Goal: Find specific page/section: Find specific page/section

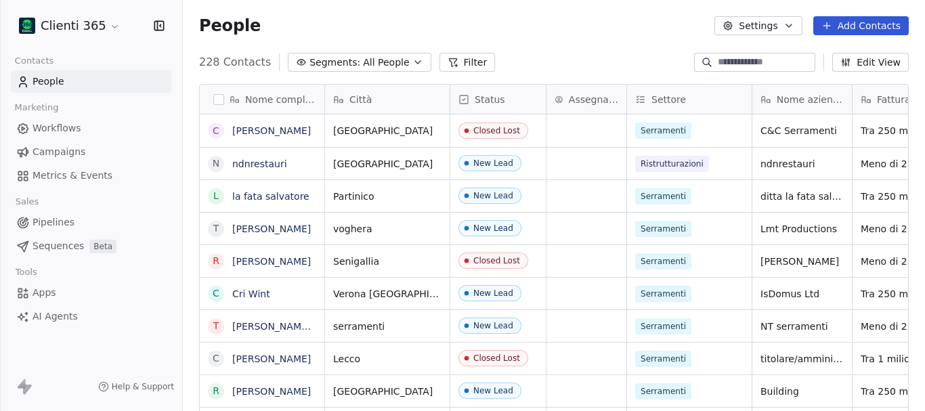
scroll to position [352, 732]
click at [104, 26] on html "Clienti 365 Contacts People Marketing Workflows Campaigns Metrics & Events Sale…" at bounding box center [462, 205] width 925 height 411
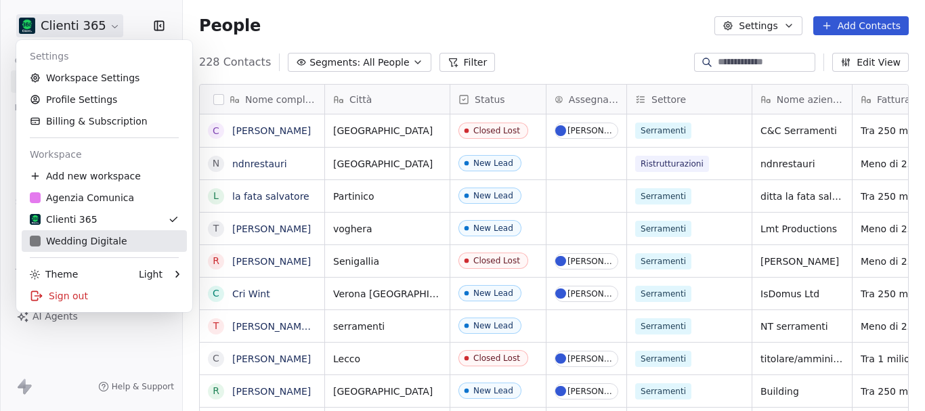
click at [78, 240] on div "Wedding Digitale" at bounding box center [79, 241] width 98 height 14
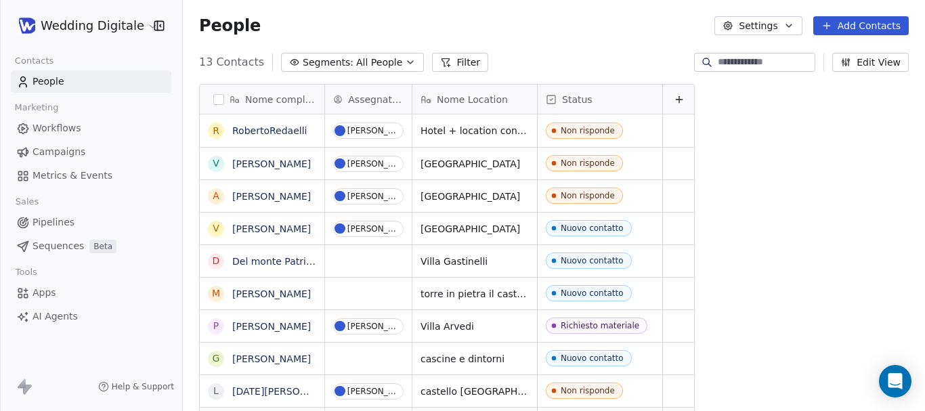
scroll to position [352, 732]
click at [352, 258] on div "grid" at bounding box center [368, 261] width 87 height 32
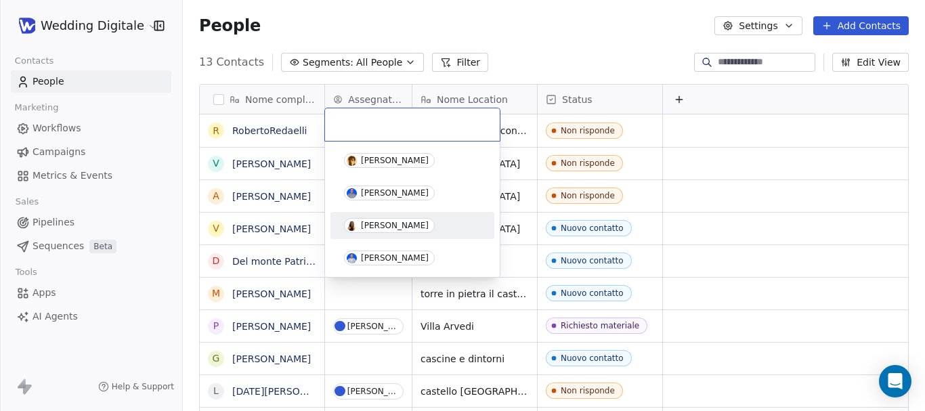
click at [364, 224] on div "[PERSON_NAME]" at bounding box center [395, 225] width 68 height 9
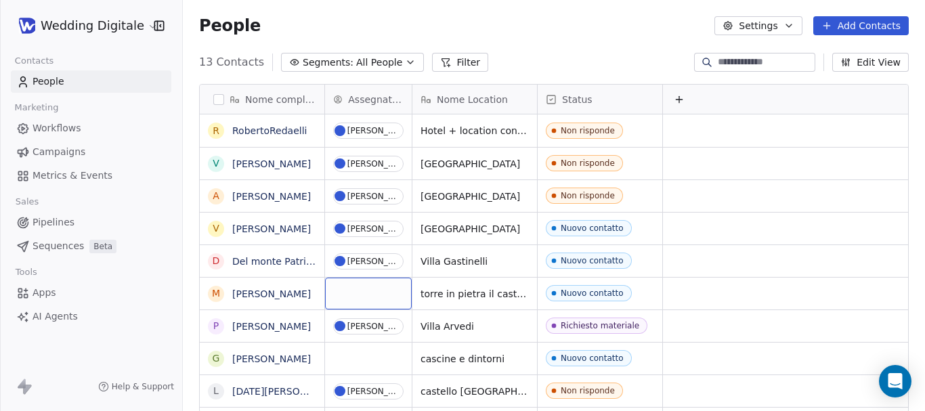
click at [359, 289] on div "grid" at bounding box center [368, 294] width 87 height 32
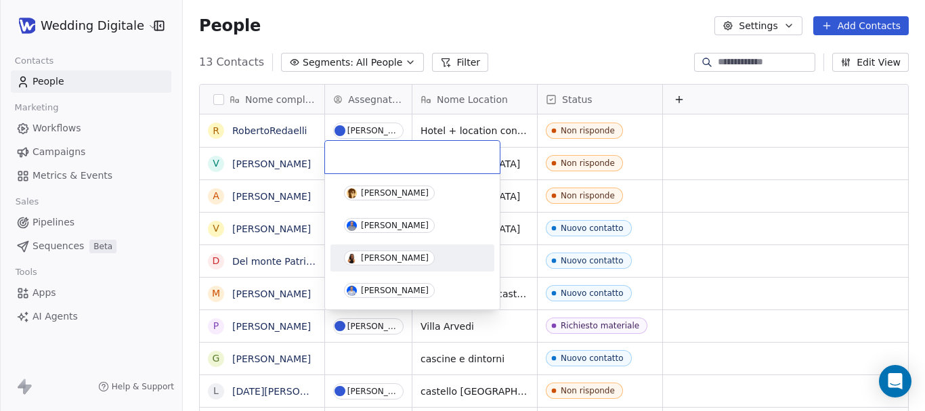
click at [371, 259] on div "[PERSON_NAME]" at bounding box center [395, 257] width 68 height 9
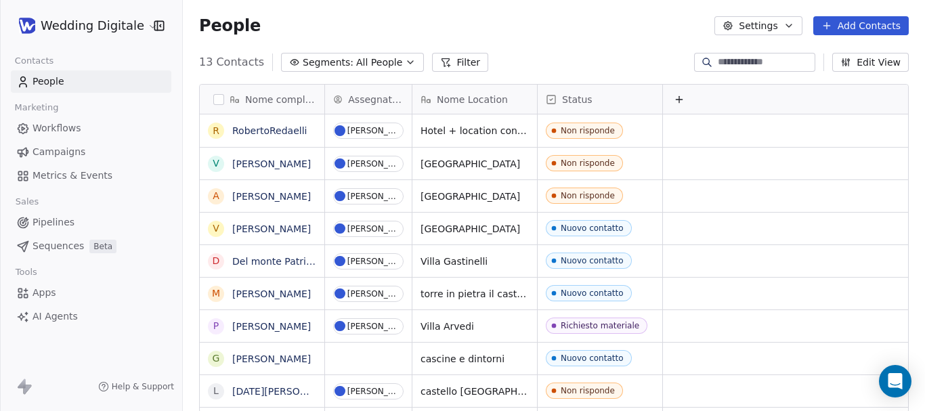
scroll to position [1, 0]
click at [349, 362] on div "grid" at bounding box center [368, 358] width 87 height 32
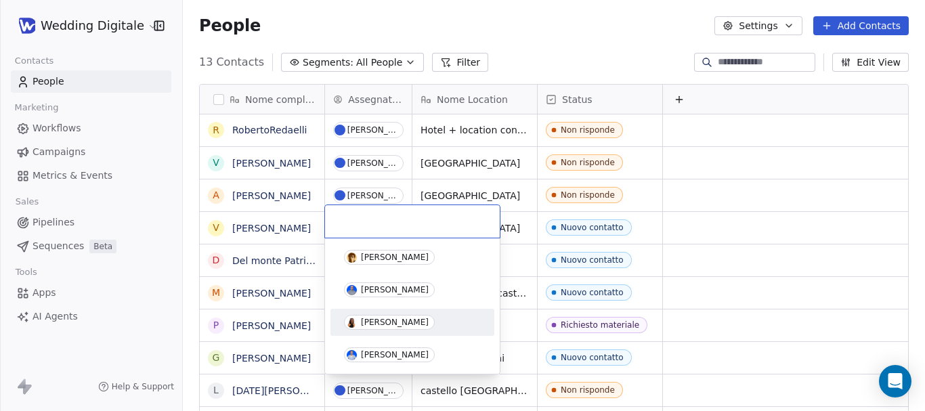
click at [369, 321] on div "[PERSON_NAME]" at bounding box center [395, 322] width 68 height 9
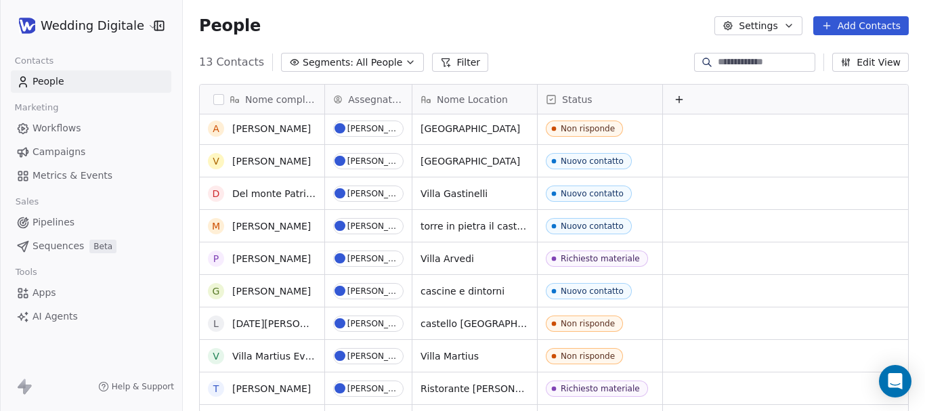
scroll to position [68, 0]
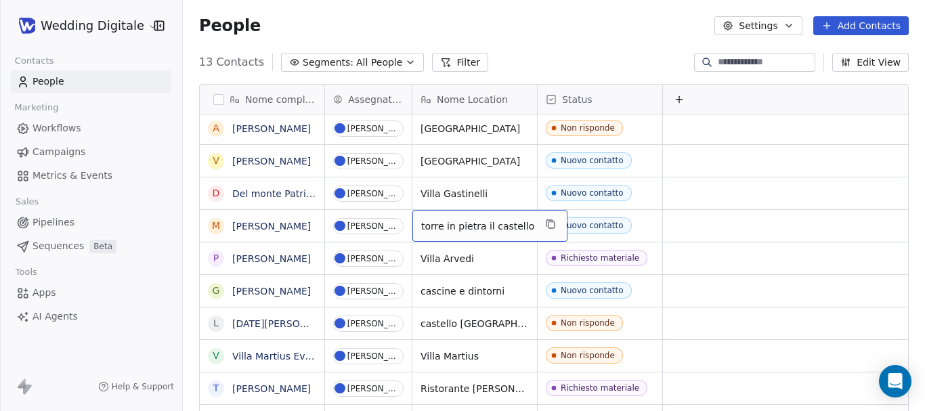
click at [505, 231] on span "torre in pietra il castello" at bounding box center [477, 226] width 113 height 14
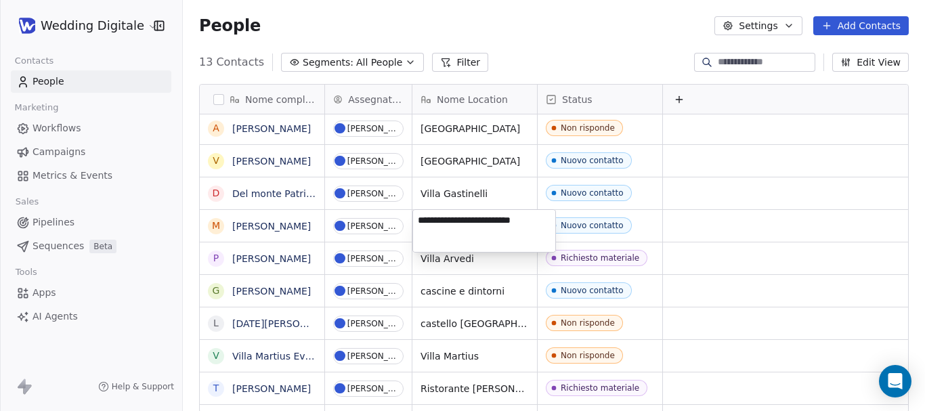
click at [505, 231] on textarea "**********" at bounding box center [484, 231] width 142 height 42
click at [723, 291] on html "Wedding Digitale Contacts People Marketing Workflows Campaigns Metrics & Events…" at bounding box center [462, 205] width 925 height 411
